Goal: Find specific page/section: Find specific page/section

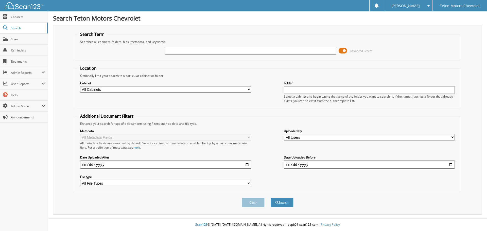
click at [342, 54] on span at bounding box center [342, 51] width 9 height 8
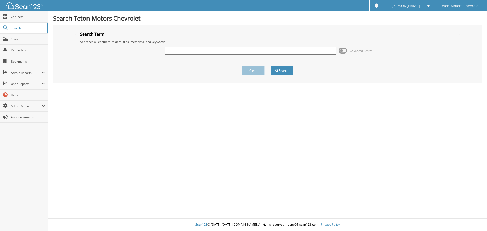
click at [307, 50] on input "text" at bounding box center [250, 51] width 171 height 8
type input "206048605"
click at [270, 66] on button "Search" at bounding box center [281, 70] width 23 height 9
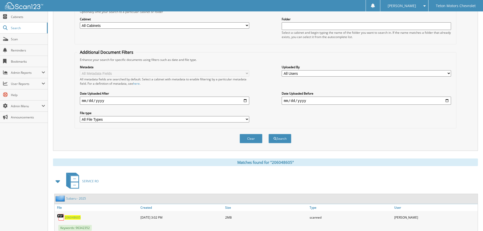
scroll to position [81, 0]
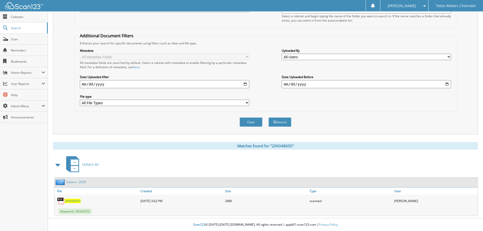
click at [74, 201] on span "206048605" at bounding box center [73, 201] width 16 height 4
click at [28, 25] on link "Search" at bounding box center [24, 28] width 48 height 11
